Goal: Task Accomplishment & Management: Use online tool/utility

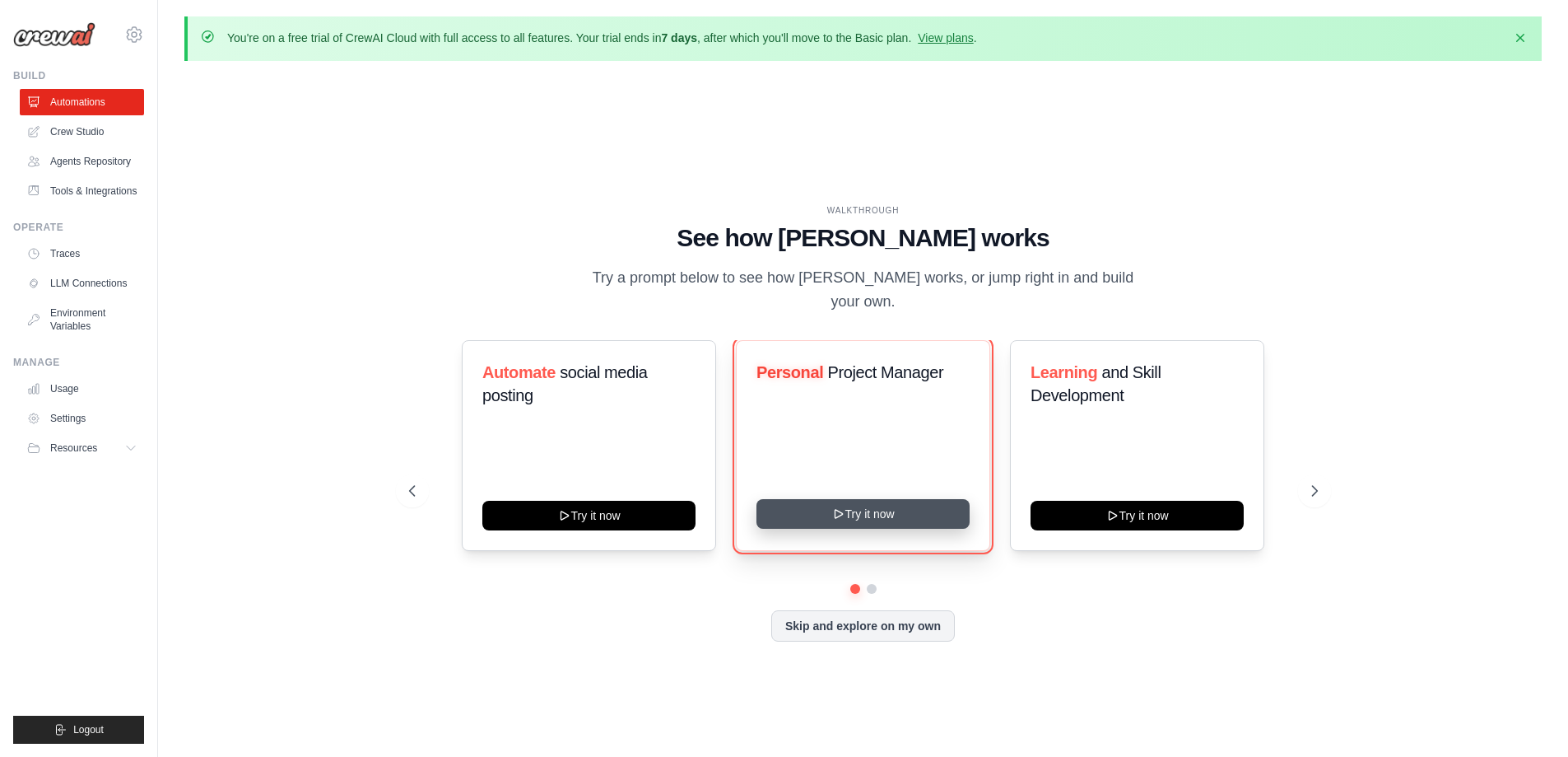
click at [856, 501] on button "Try it now" at bounding box center [863, 513] width 213 height 29
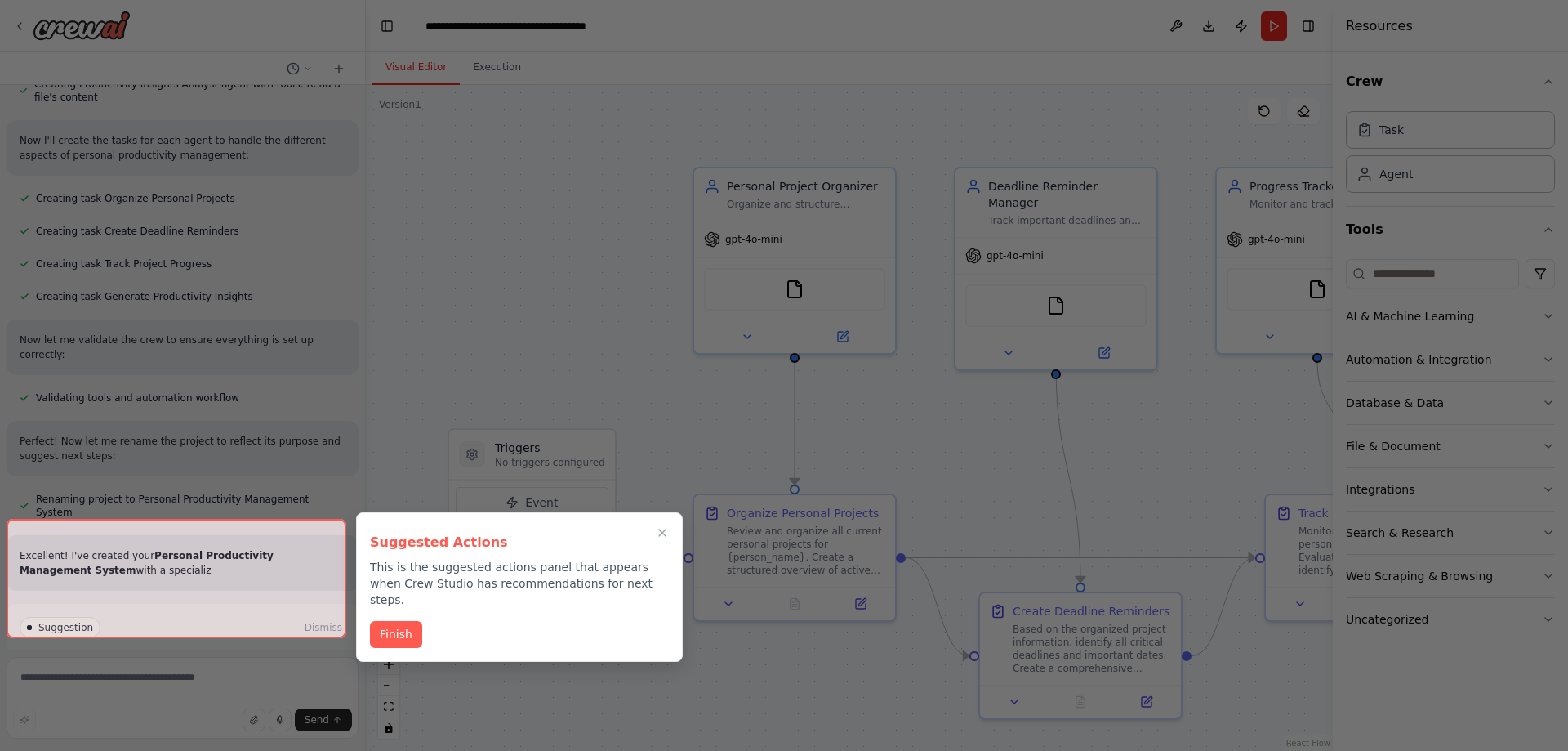
scroll to position [778, 0]
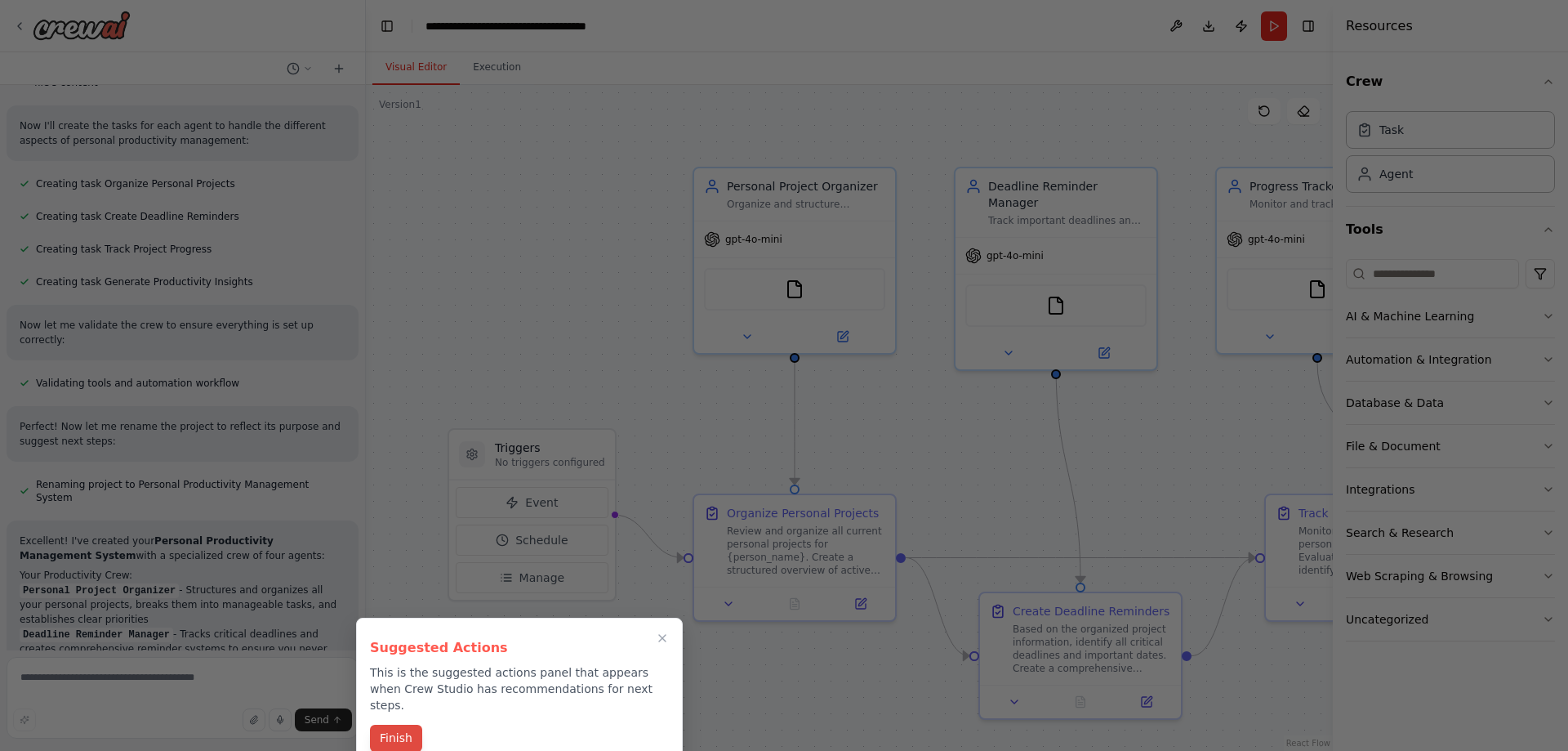
click at [390, 725] on button "Finish" at bounding box center [396, 738] width 52 height 27
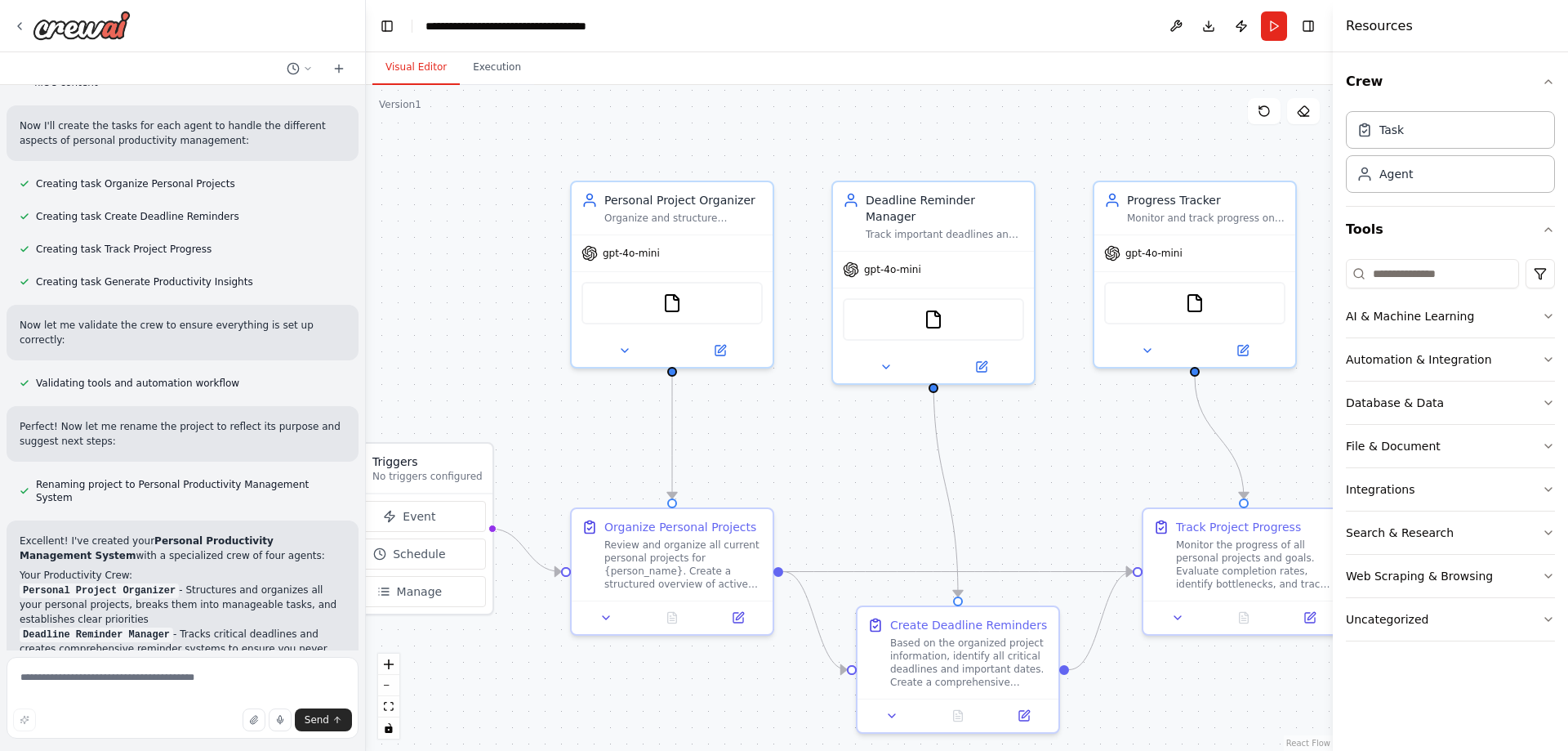
drag, startPoint x: 908, startPoint y: 447, endPoint x: 786, endPoint y: 462, distance: 122.9
click at [786, 462] on div ".deletable-edge-delete-btn { width: 20px; height: 20px; border: 0px solid #ffff…" at bounding box center [849, 418] width 967 height 666
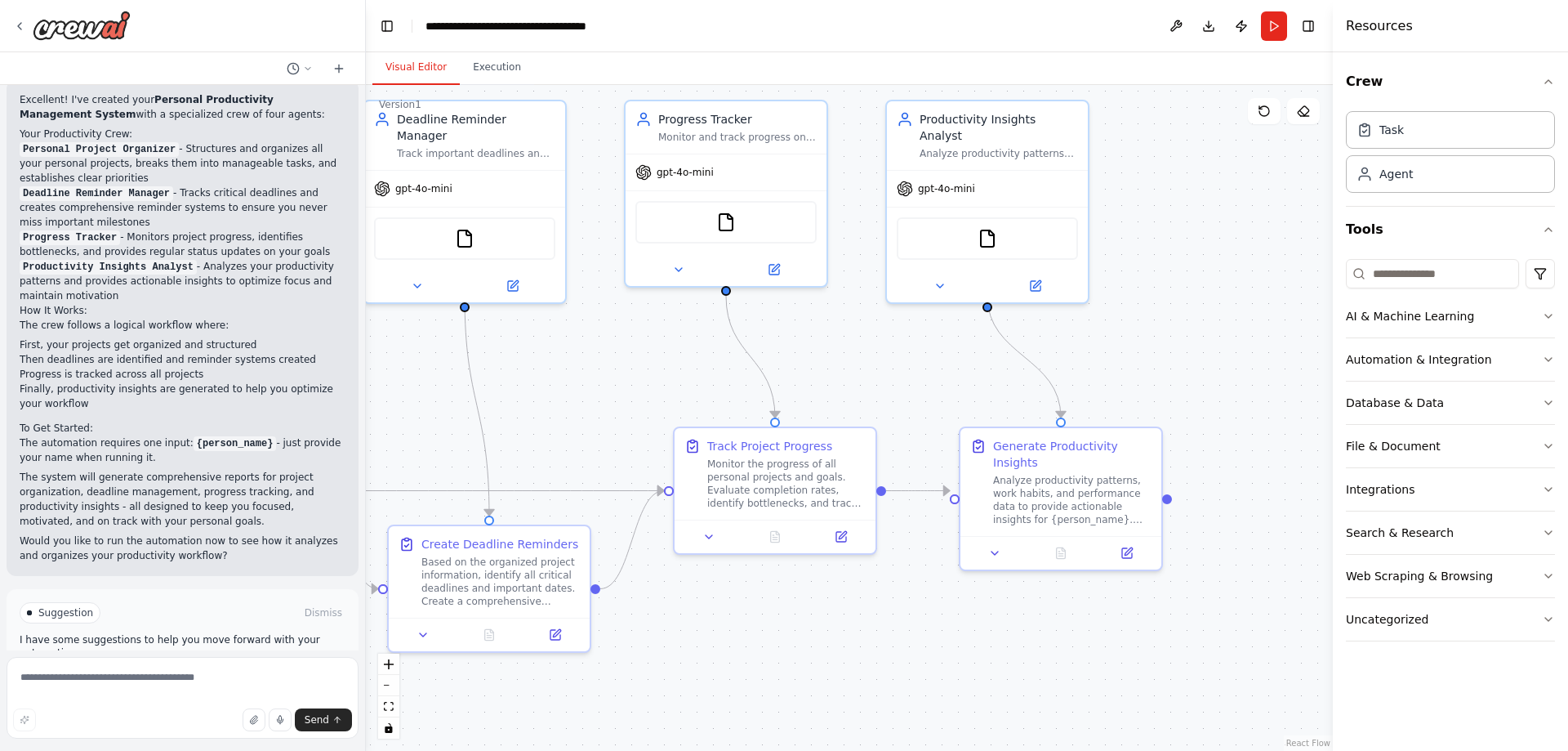
drag, startPoint x: 1105, startPoint y: 492, endPoint x: 571, endPoint y: 421, distance: 538.7
click at [571, 421] on div ".deletable-edge-delete-btn { width: 20px; height: 20px; border: 0px solid #ffff…" at bounding box center [849, 418] width 967 height 666
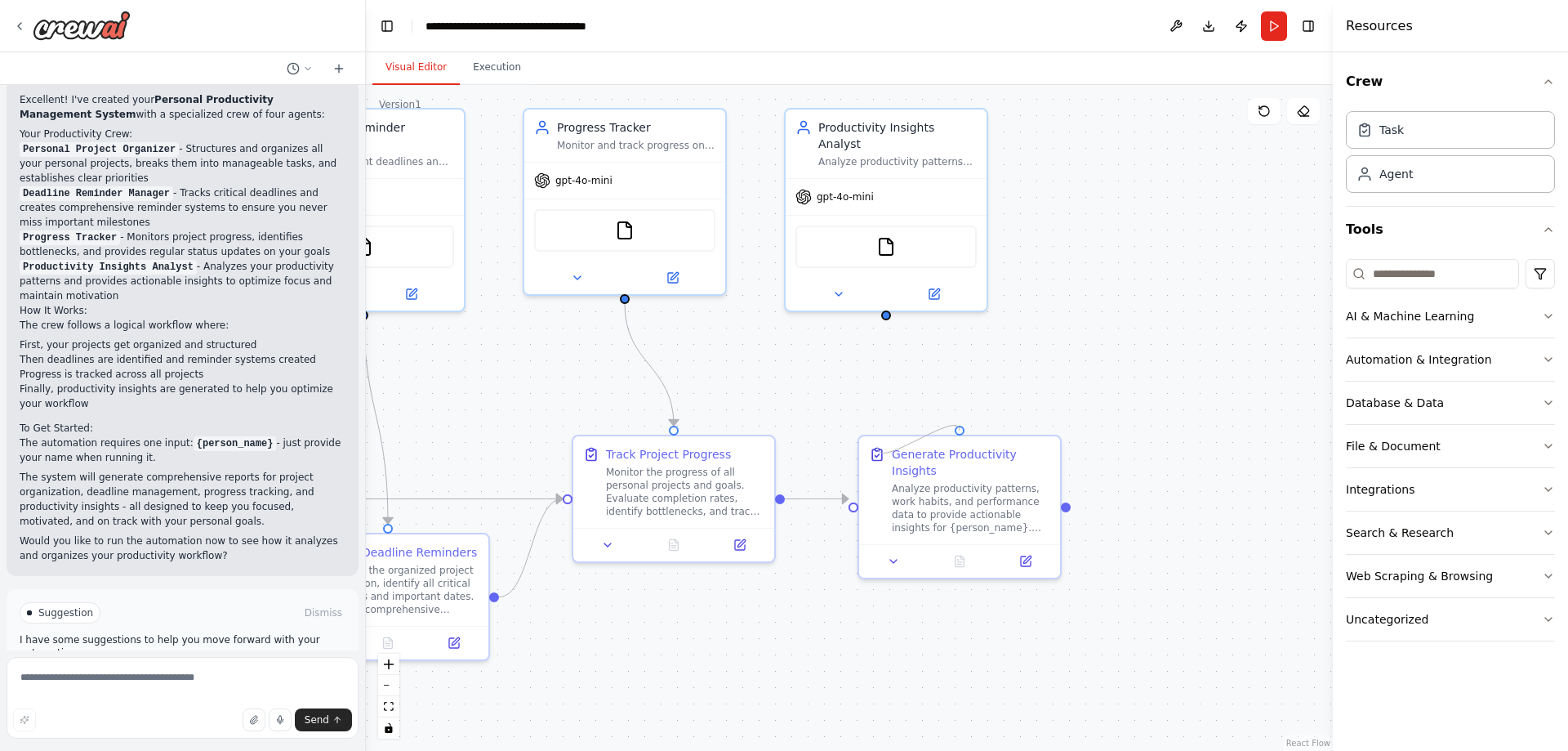
drag, startPoint x: 884, startPoint y: 308, endPoint x: 894, endPoint y: 387, distance: 79.6
click at [892, 414] on div ".deletable-edge-delete-btn { width: 20px; height: 20px; border: 0px solid #ffff…" at bounding box center [849, 418] width 967 height 666
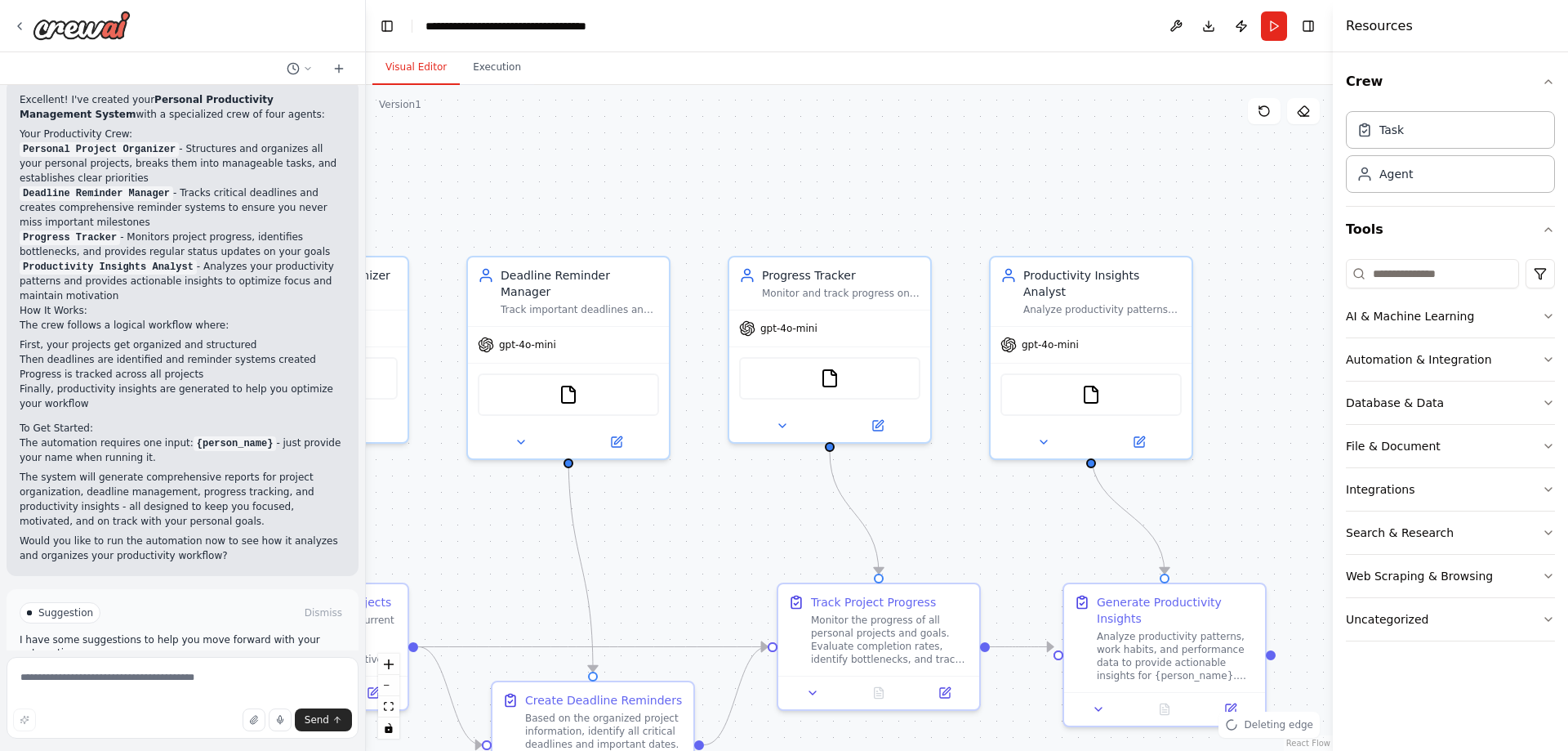
drag, startPoint x: 836, startPoint y: 346, endPoint x: 1047, endPoint y: 463, distance: 241.3
click at [1047, 465] on div ".deletable-edge-delete-btn { width: 20px; height: 20px; border: 0px solid #ffff…" at bounding box center [849, 418] width 967 height 666
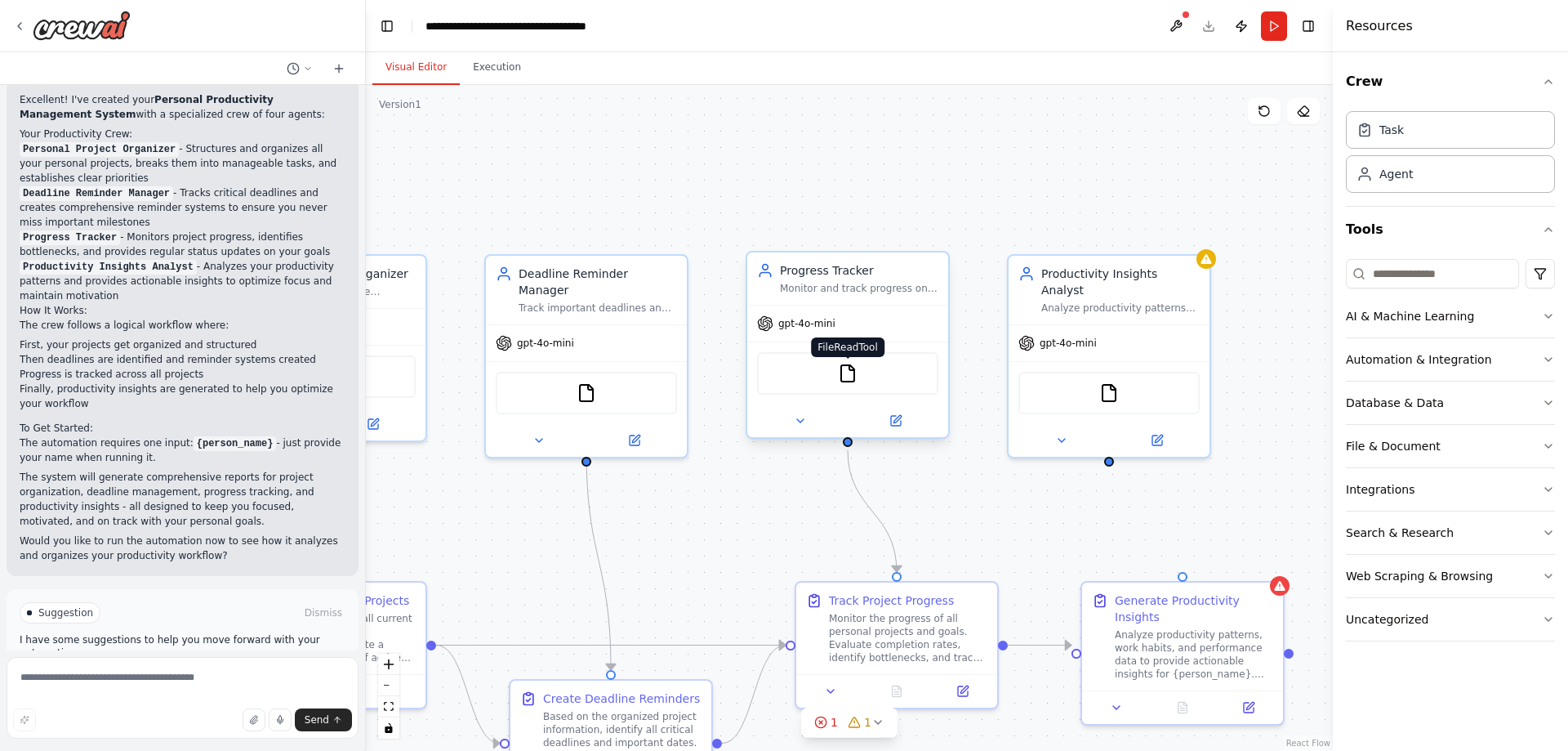
click at [851, 375] on img at bounding box center [848, 374] width 19 height 19
